Goal: Task Accomplishment & Management: Use online tool/utility

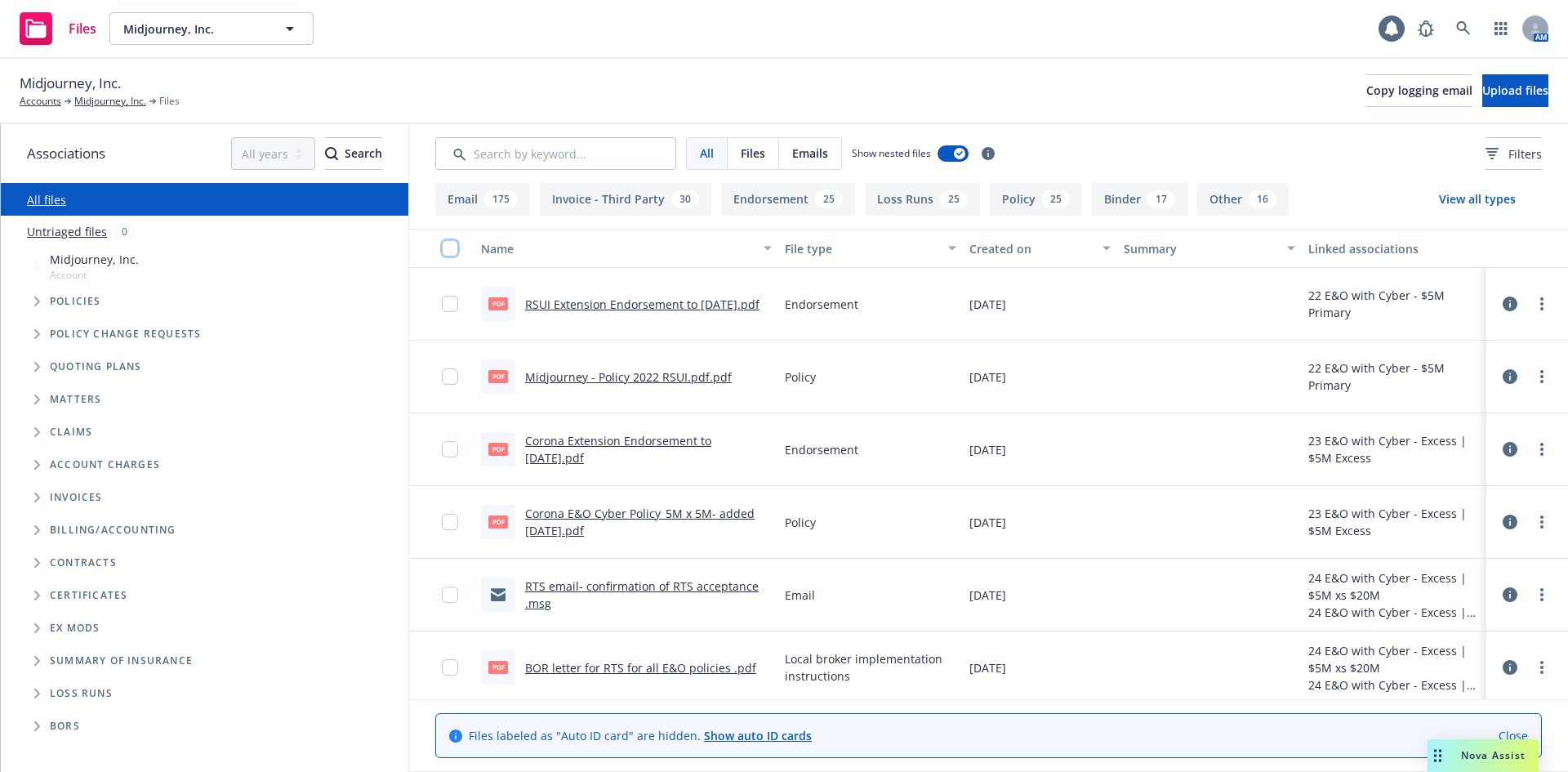
click at [452, 250] on input "checkbox" at bounding box center [450, 248] width 16 height 16
